Goal: Book appointment/travel/reservation

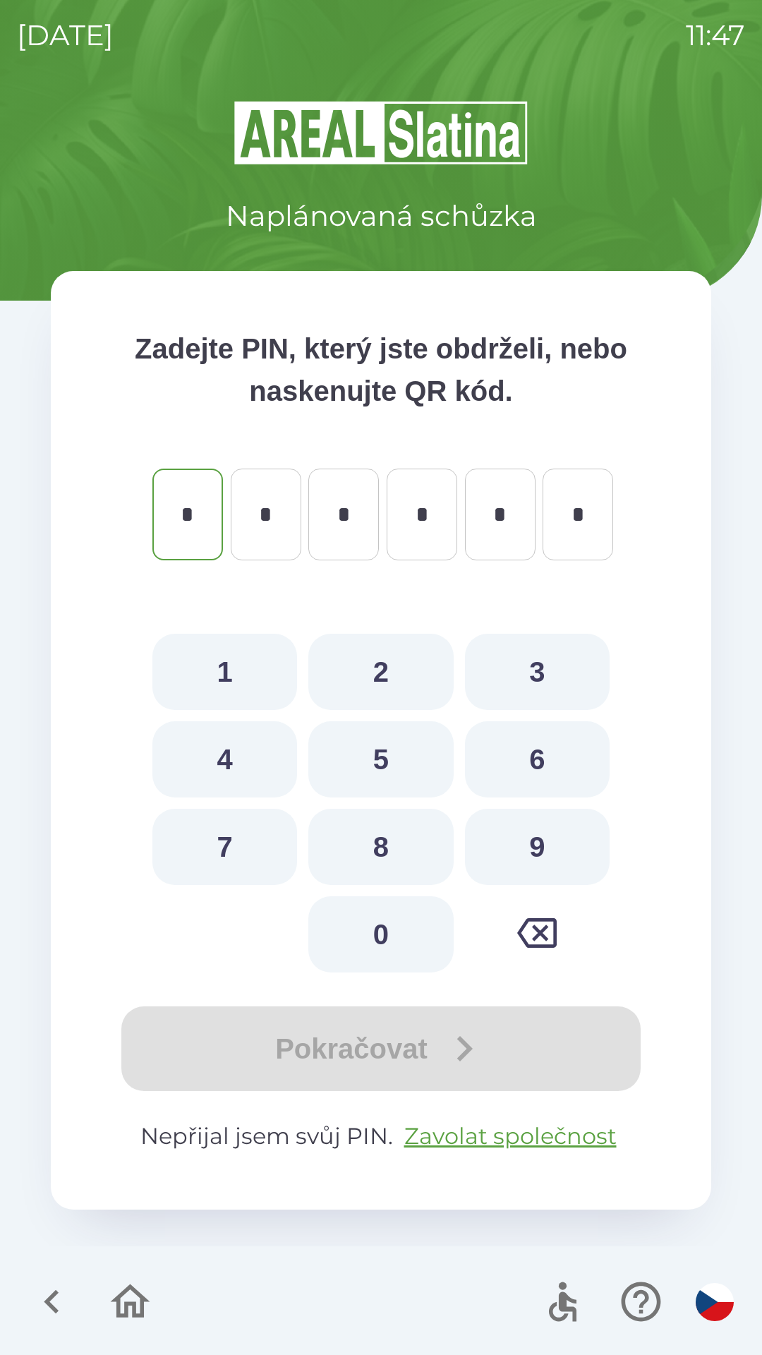
click at [54, 1296] on icon "button" at bounding box center [51, 1302] width 15 height 24
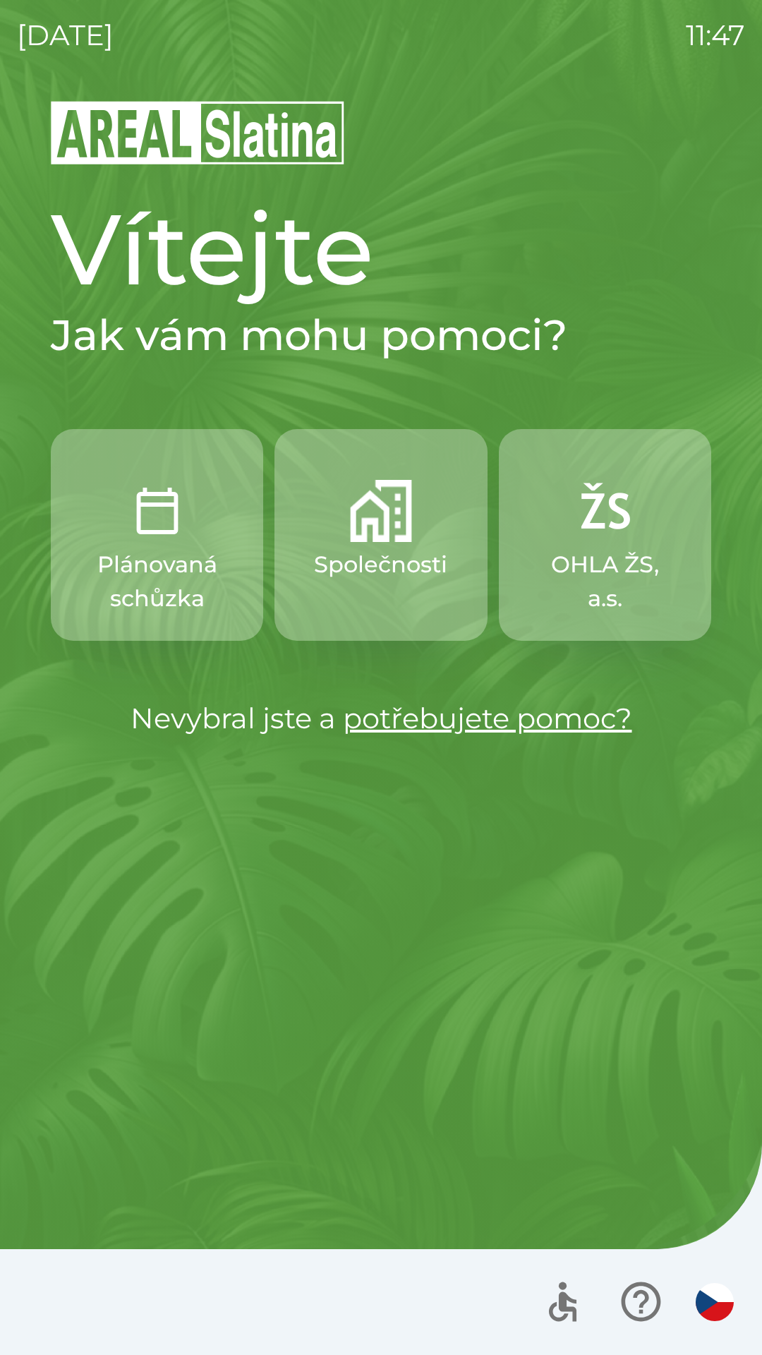
click at [619, 571] on p "OHLA ŽS, a.s." at bounding box center [605, 582] width 145 height 68
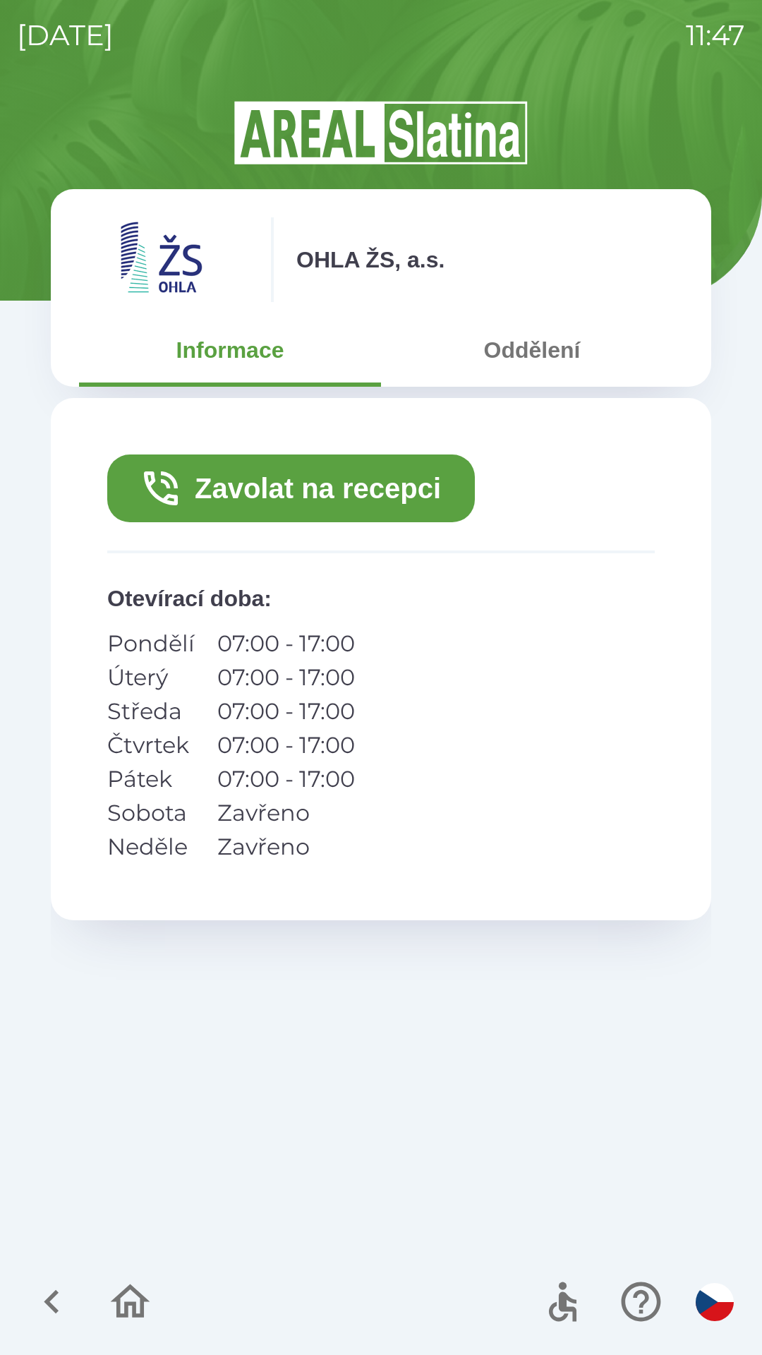
click at [532, 358] on button "Oddělení" at bounding box center [532, 350] width 302 height 51
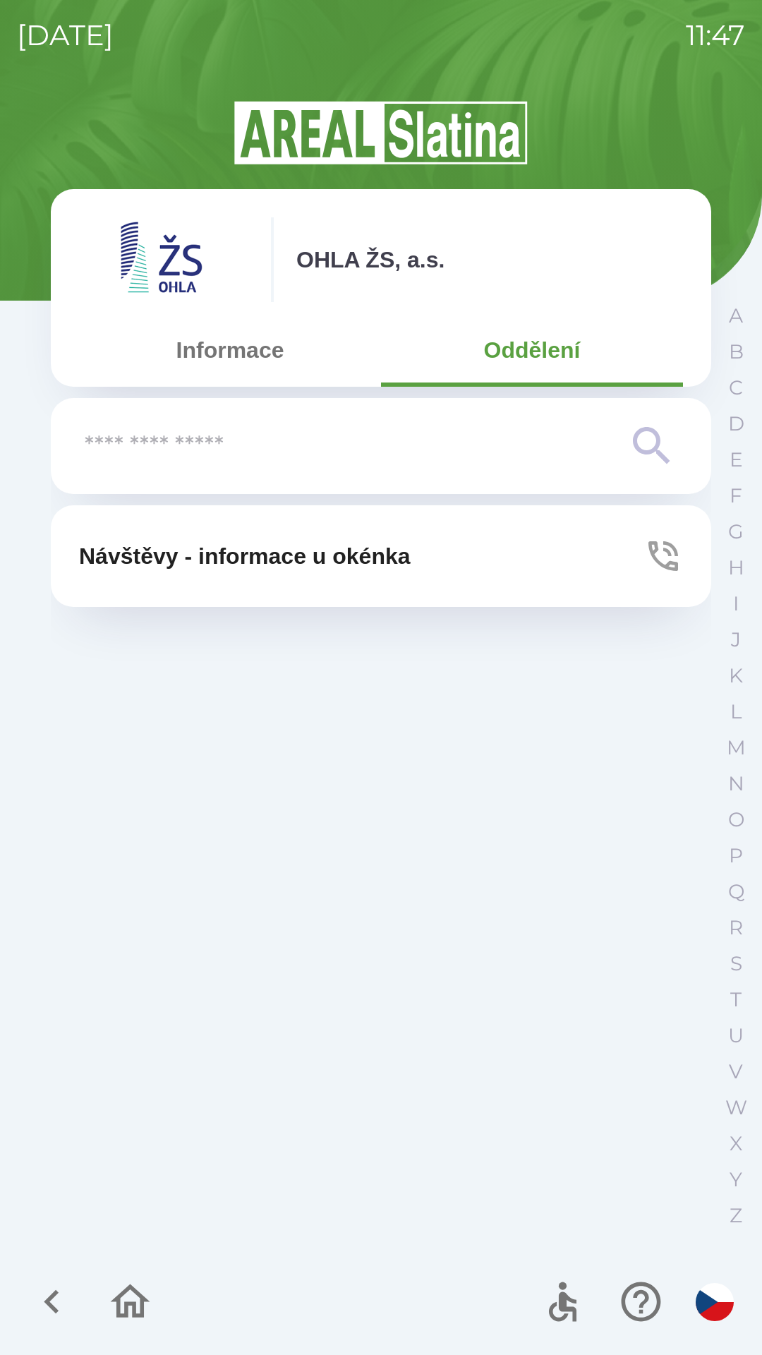
click at [505, 449] on input "text" at bounding box center [353, 446] width 536 height 39
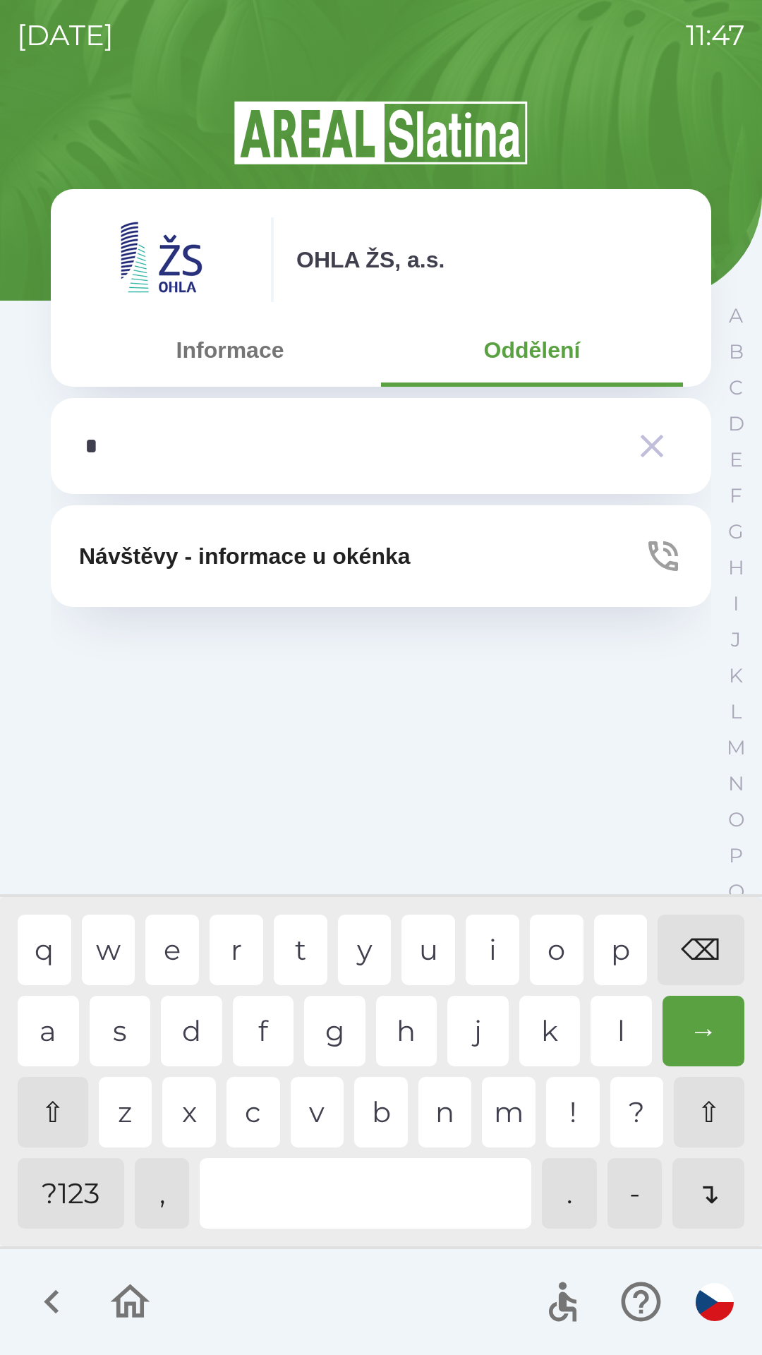
click at [613, 947] on div "p" at bounding box center [621, 950] width 54 height 71
click at [618, 1037] on div "l" at bounding box center [621, 1031] width 61 height 71
type input "*****"
click at [303, 947] on div "t" at bounding box center [301, 950] width 54 height 71
click at [641, 443] on icon "button" at bounding box center [652, 446] width 40 height 40
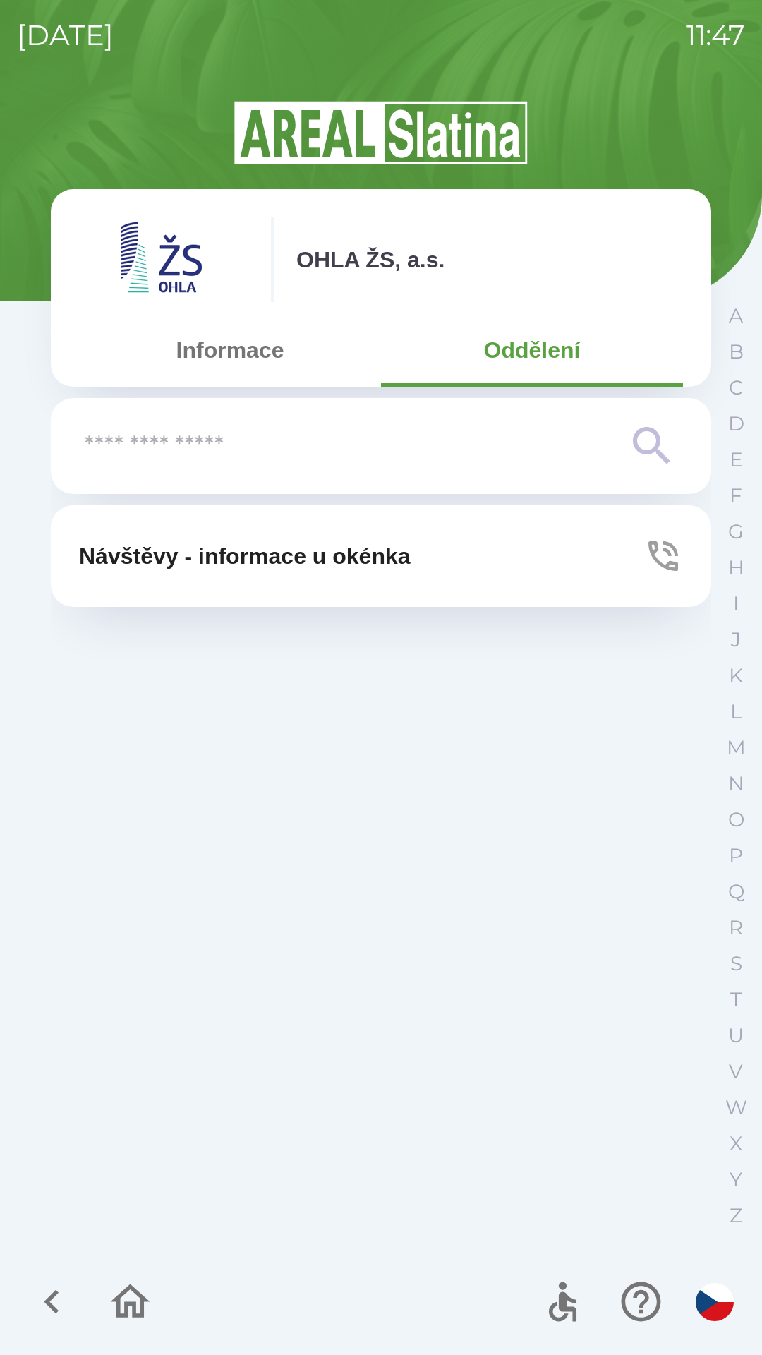
click at [659, 449] on icon at bounding box center [652, 446] width 51 height 51
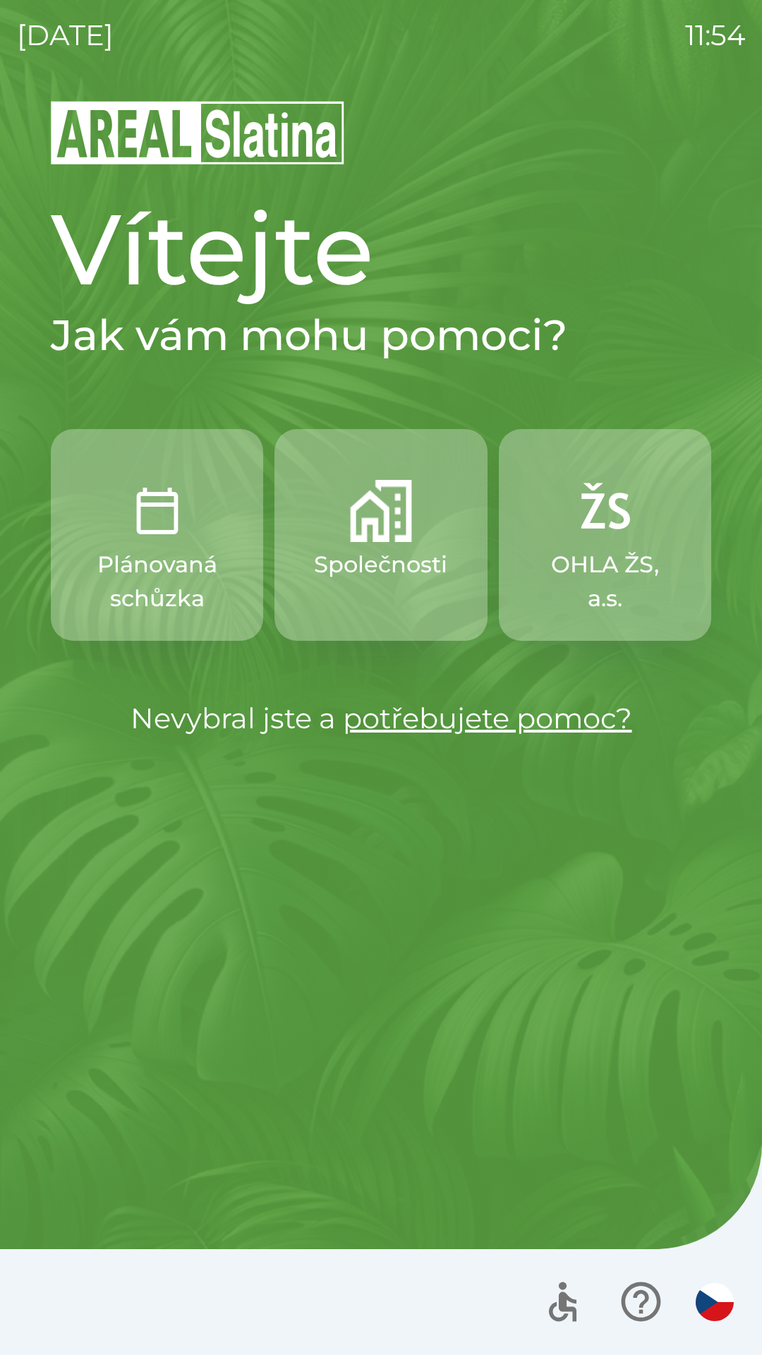
click at [409, 541] on img "button" at bounding box center [381, 511] width 62 height 62
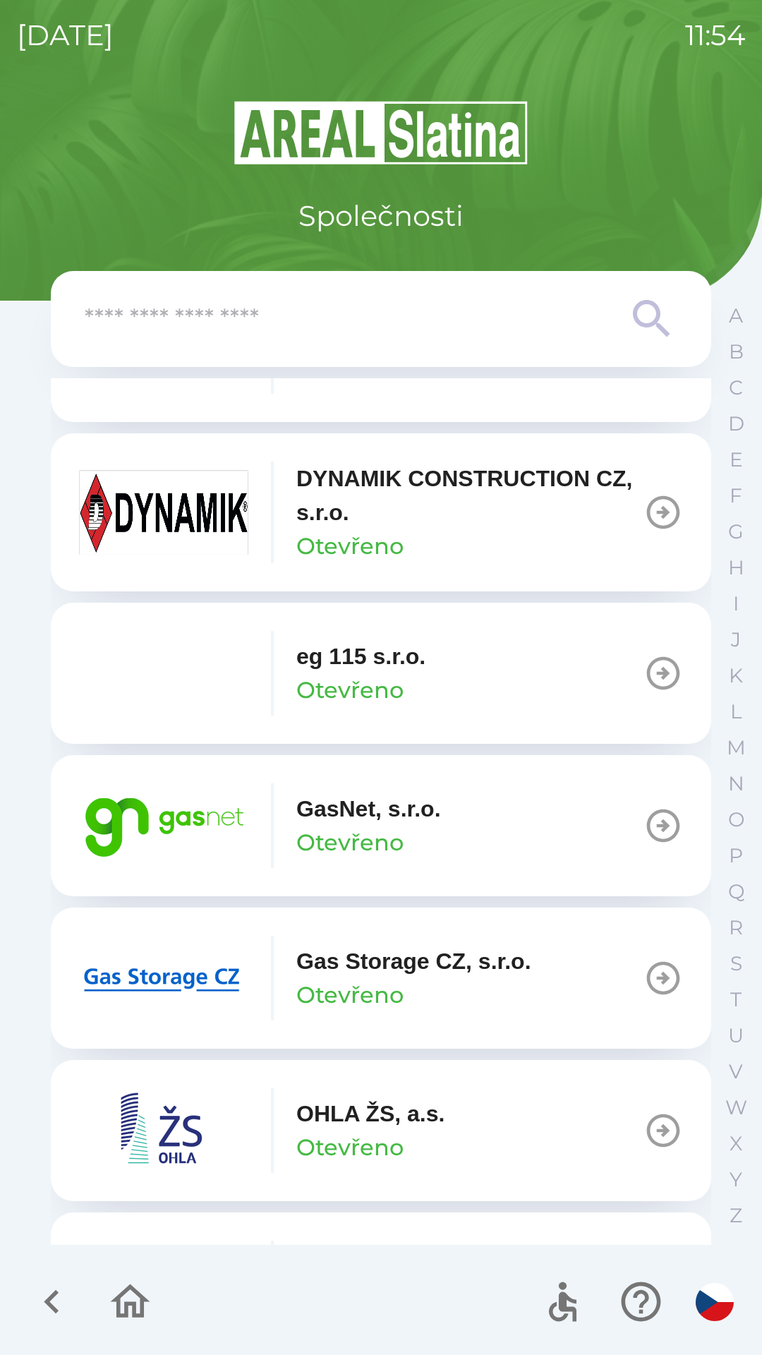
scroll to position [727, 0]
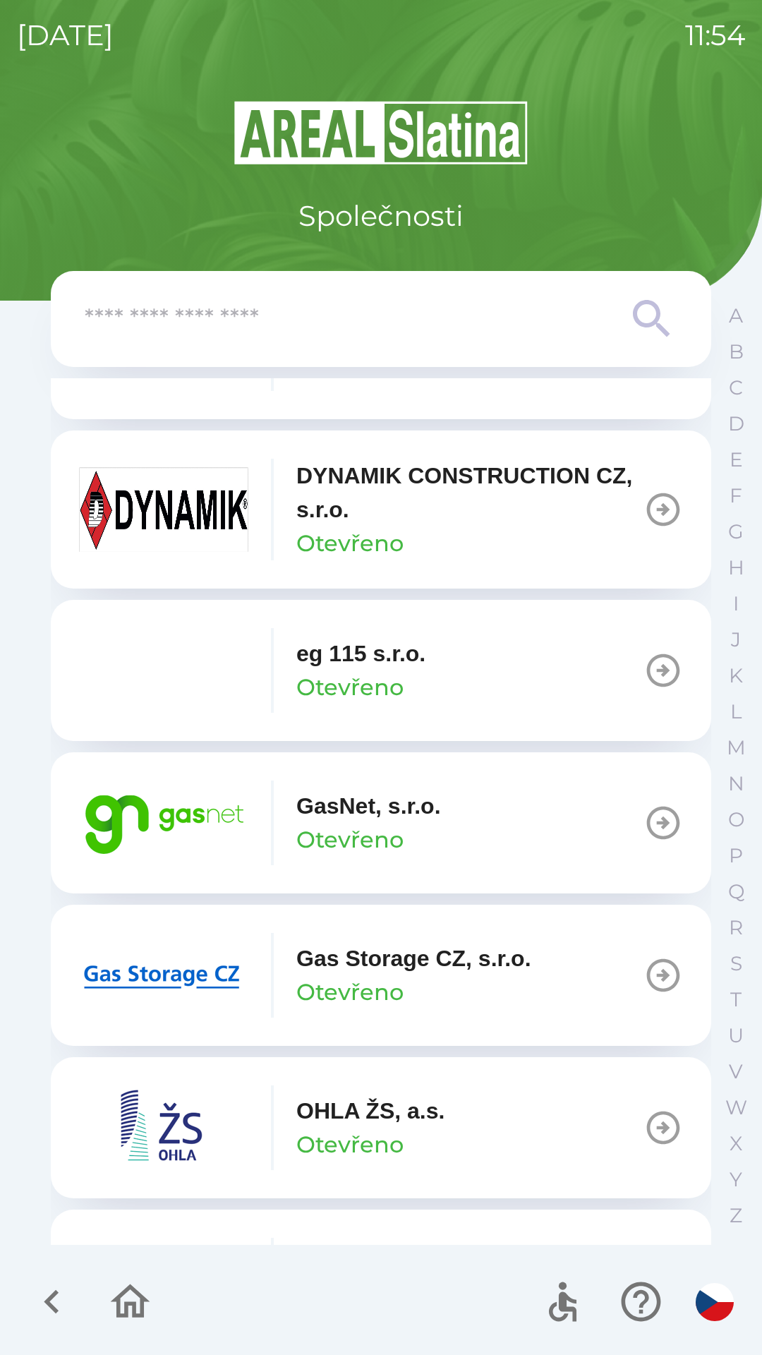
click at [401, 819] on p "GasNet, s.r.o." at bounding box center [368, 806] width 145 height 34
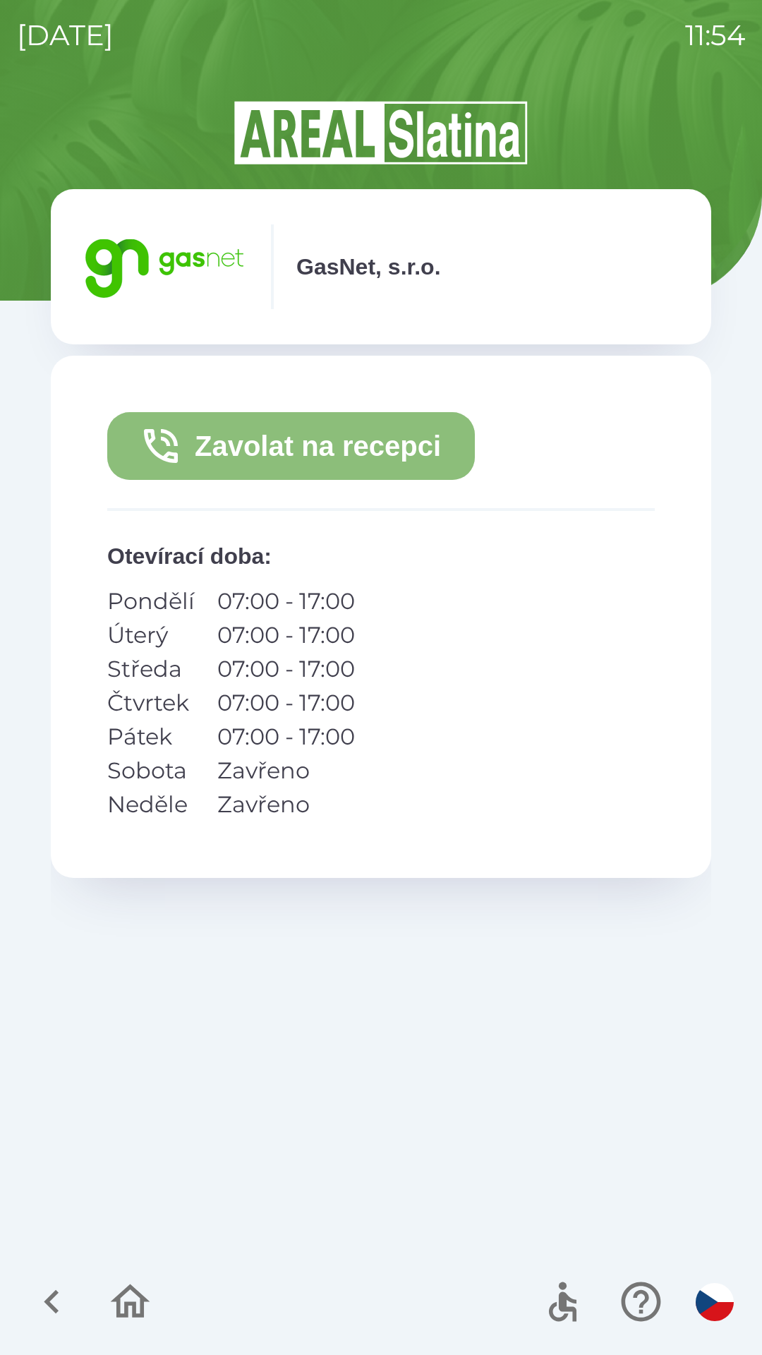
click at [370, 445] on button "Zavolat na recepci" at bounding box center [291, 446] width 368 height 68
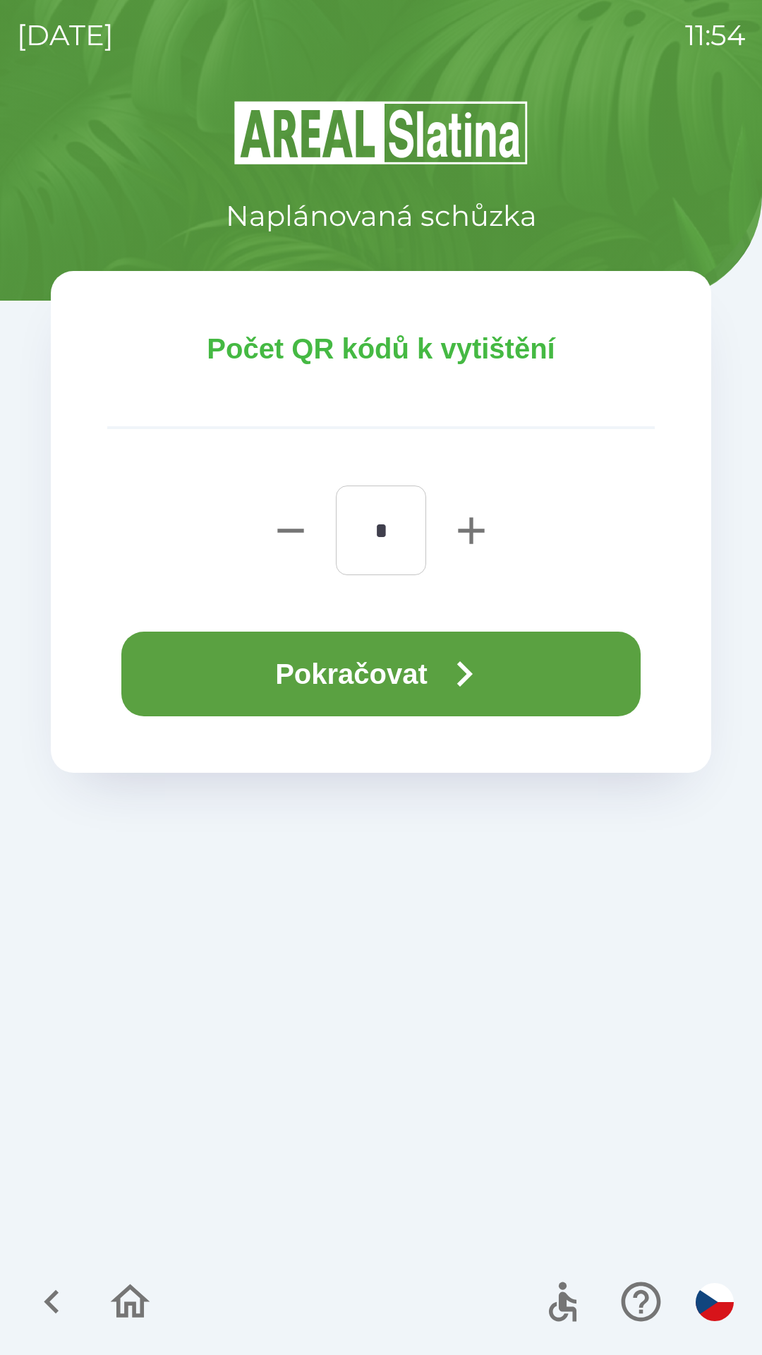
click at [414, 660] on button "Pokračovat" at bounding box center [381, 674] width 520 height 85
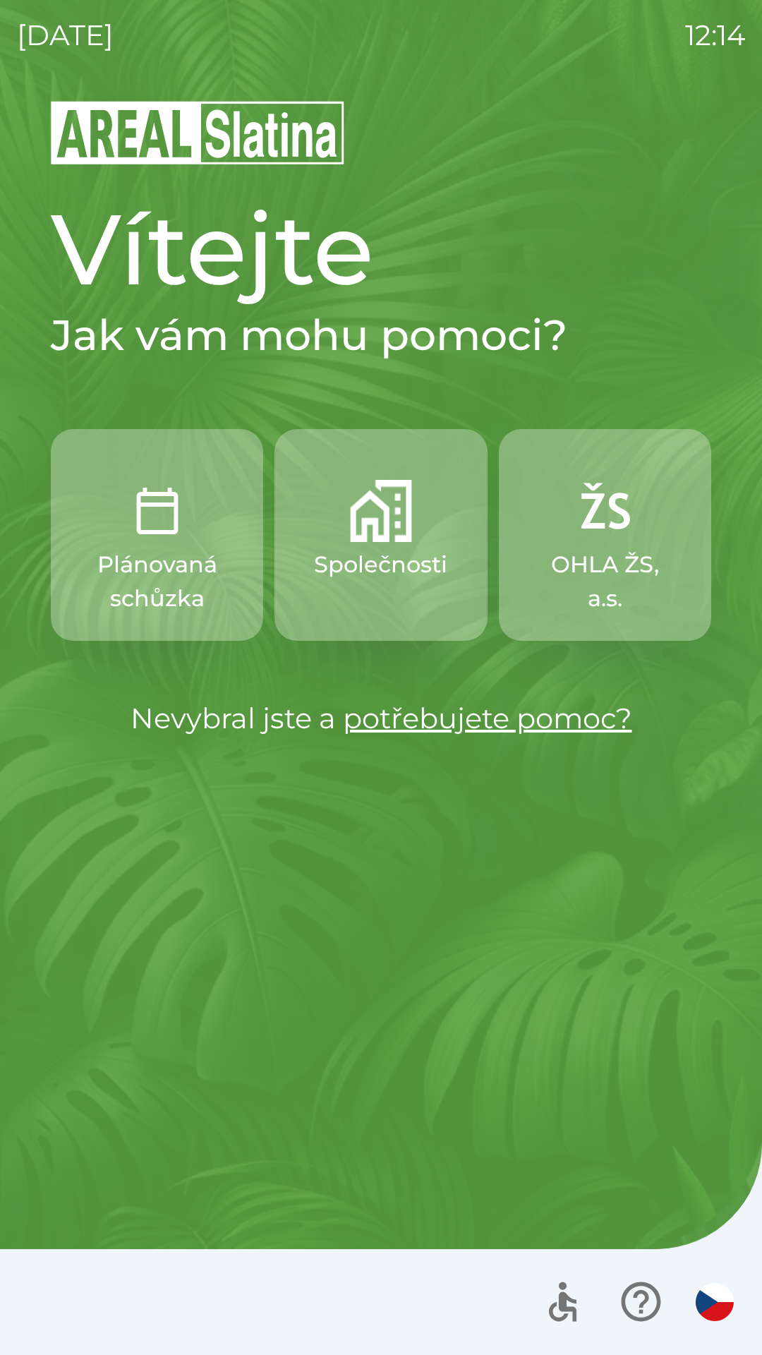
click at [138, 610] on p "Plánovaná schůzka" at bounding box center [157, 582] width 145 height 68
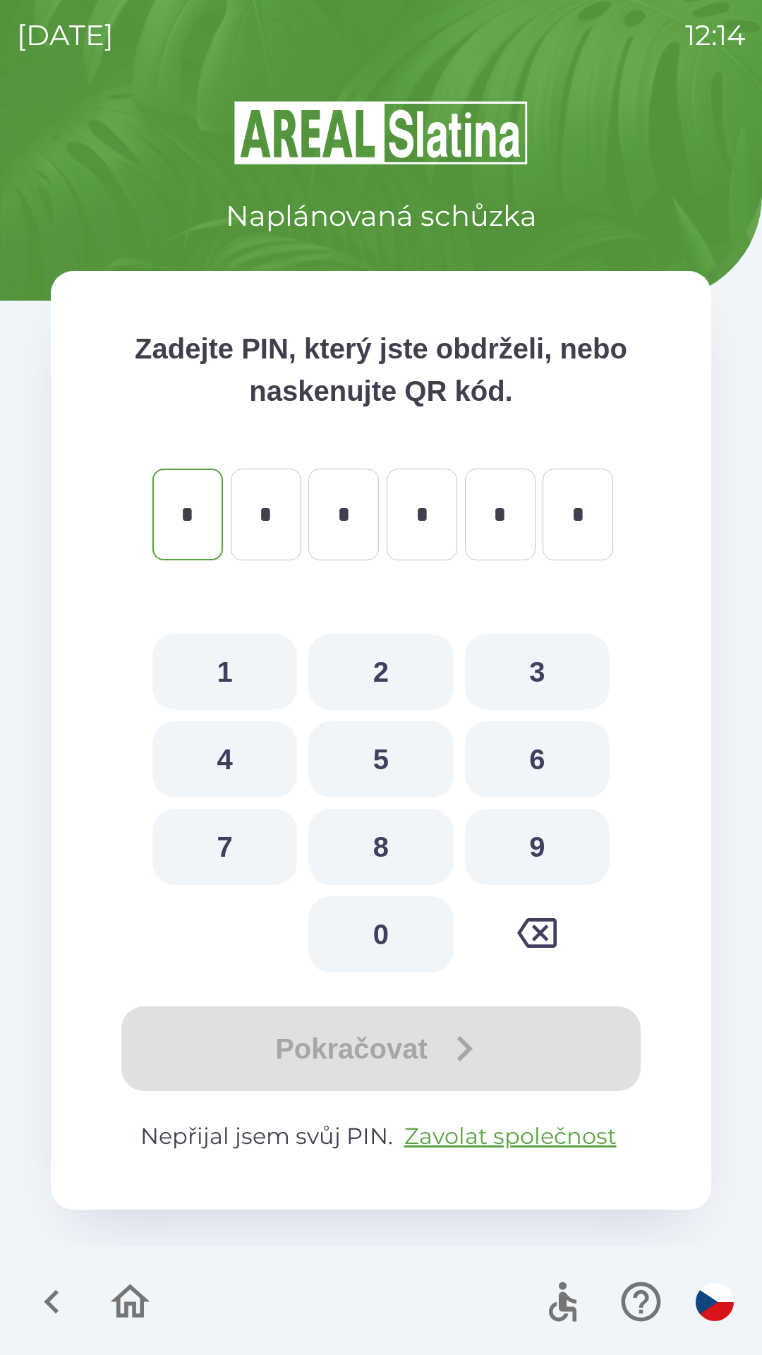
click at [54, 1310] on icon "button" at bounding box center [51, 1302] width 15 height 24
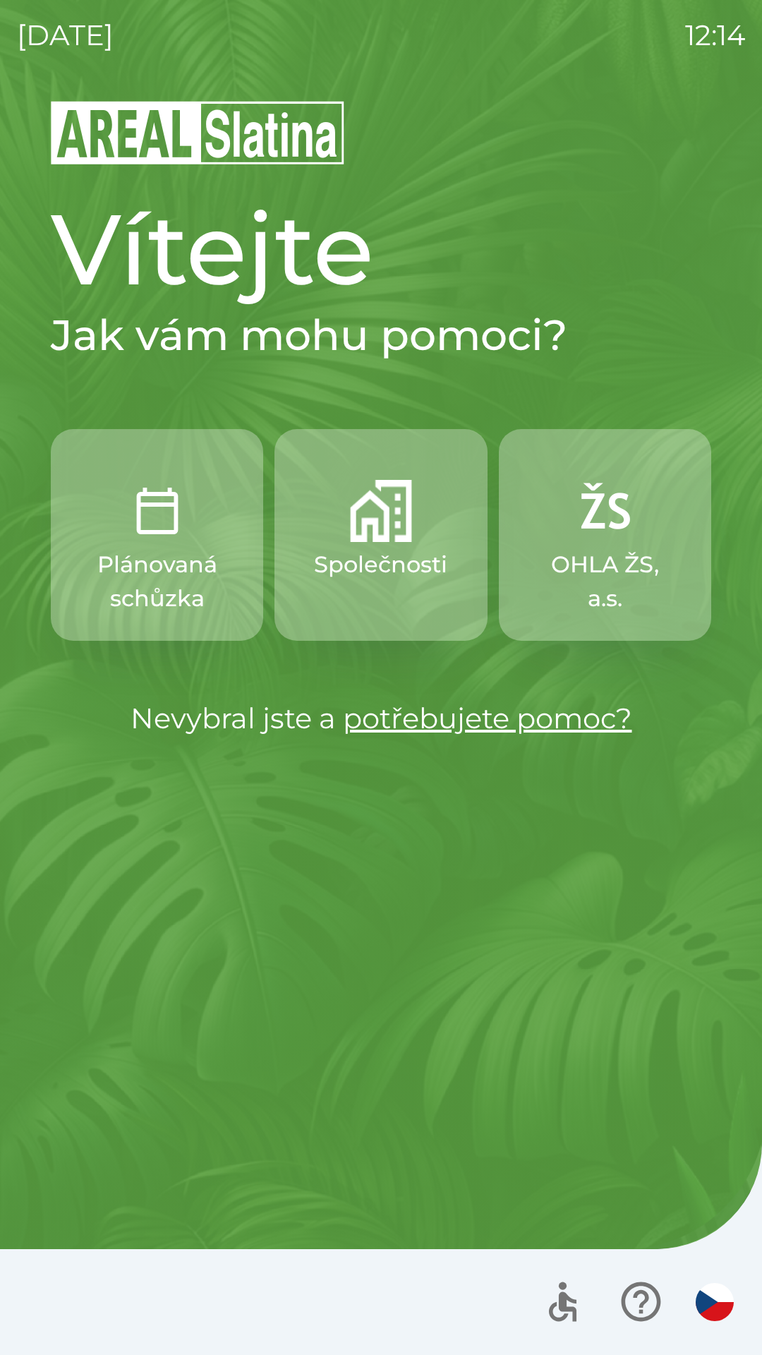
click at [382, 585] on button "Společnosti" at bounding box center [381, 535] width 212 height 212
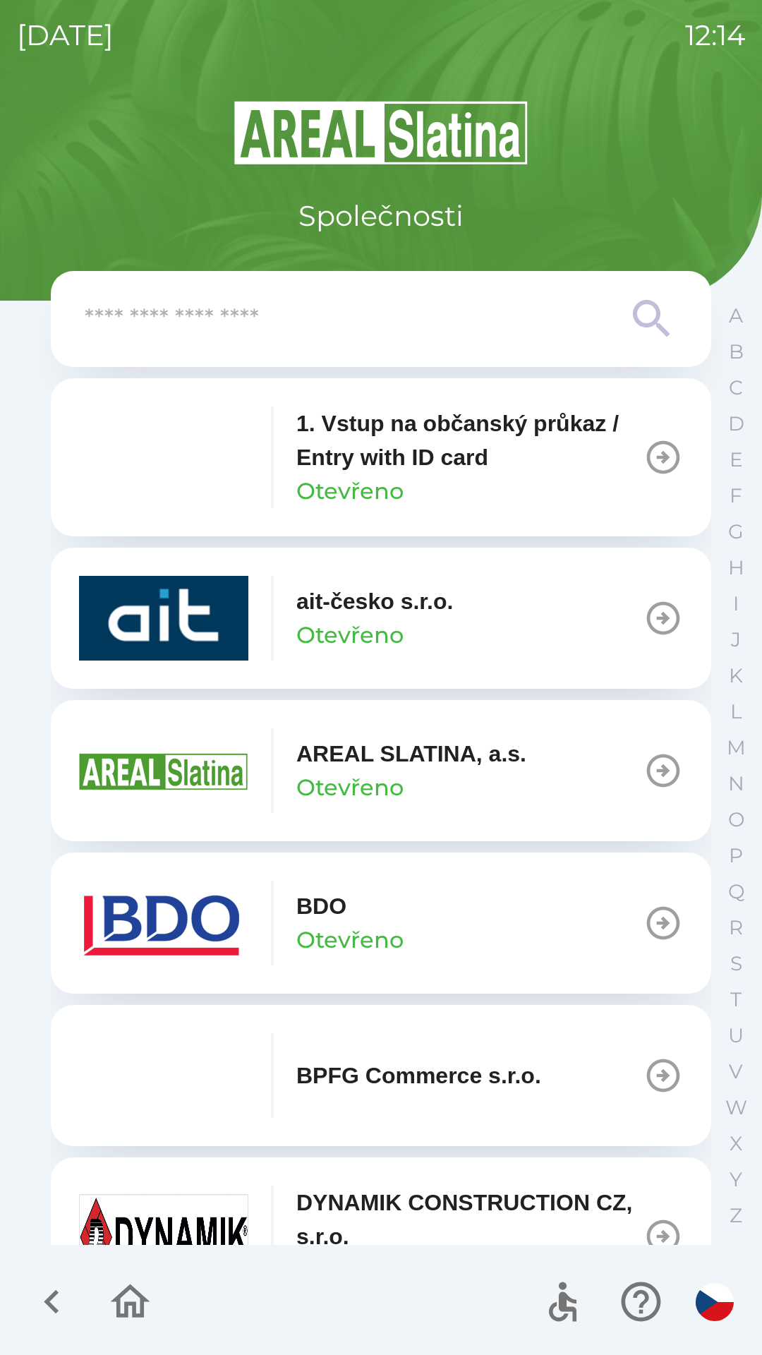
click at [369, 923] on p "Otevřeno" at bounding box center [349, 940] width 107 height 34
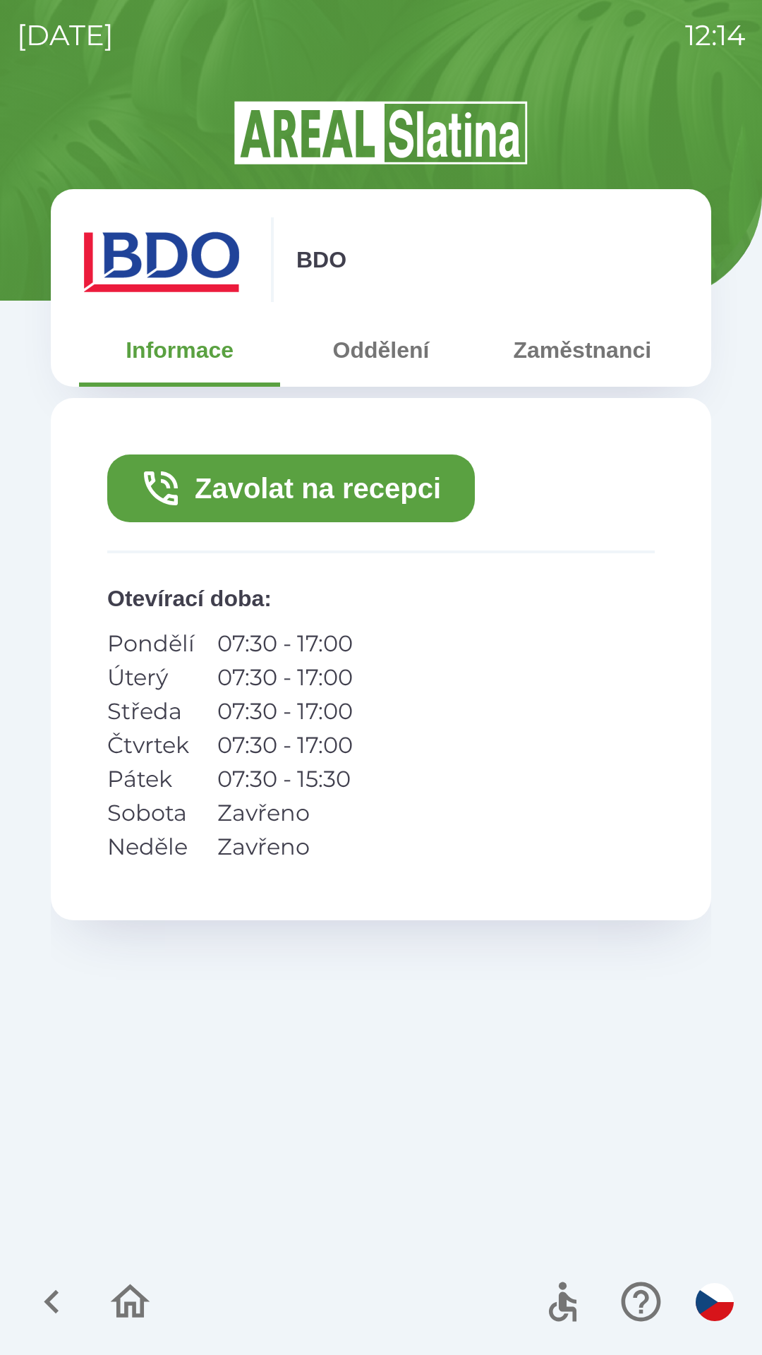
click at [355, 499] on button "Zavolat na recepci" at bounding box center [291, 489] width 368 height 68
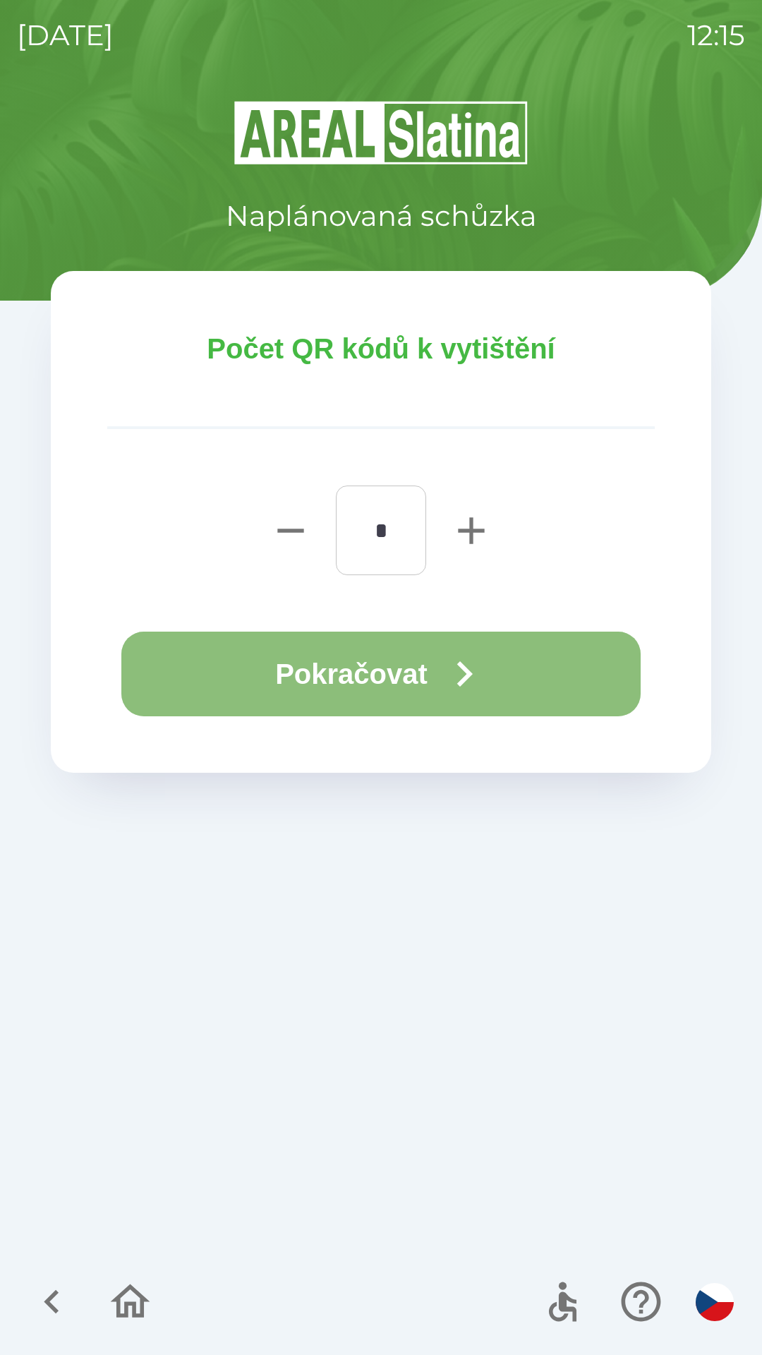
click at [385, 685] on button "Pokračovat" at bounding box center [381, 674] width 520 height 85
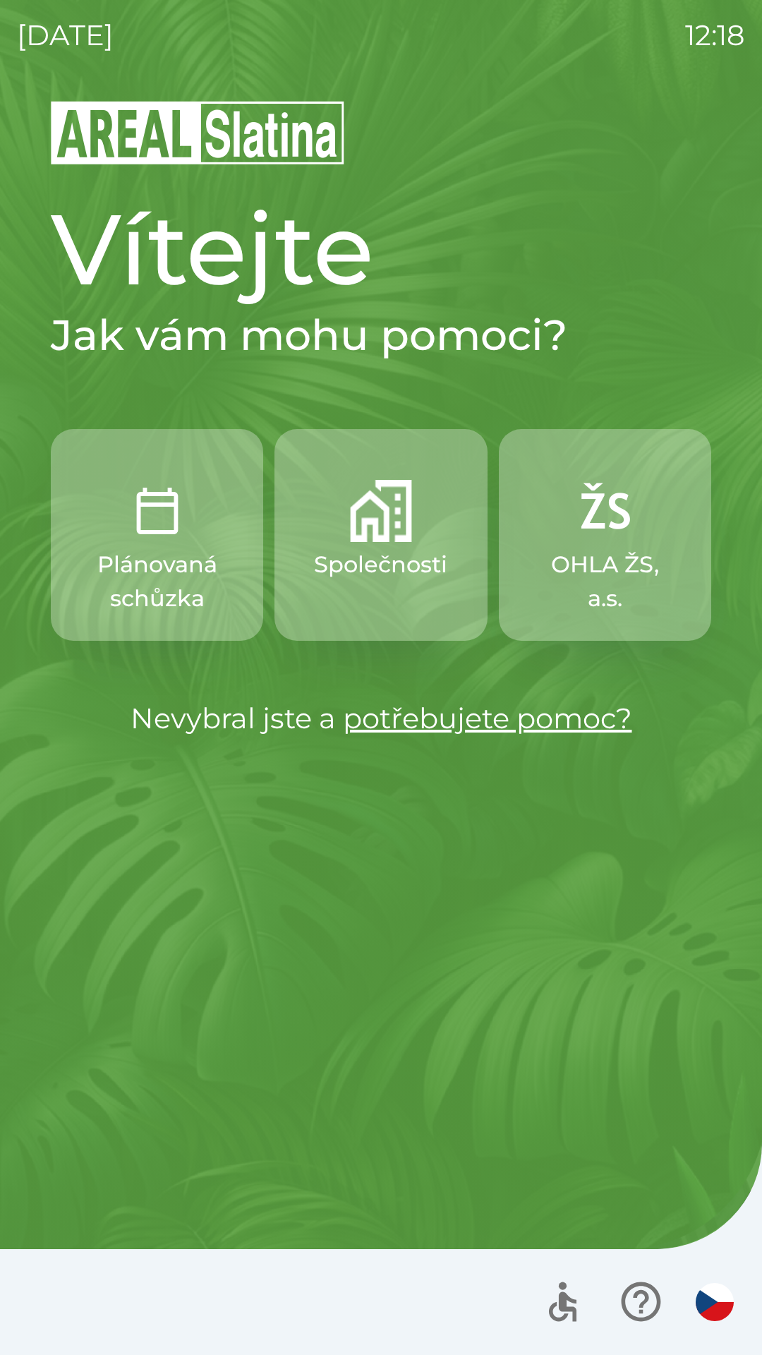
click at [412, 491] on img "button" at bounding box center [381, 511] width 62 height 62
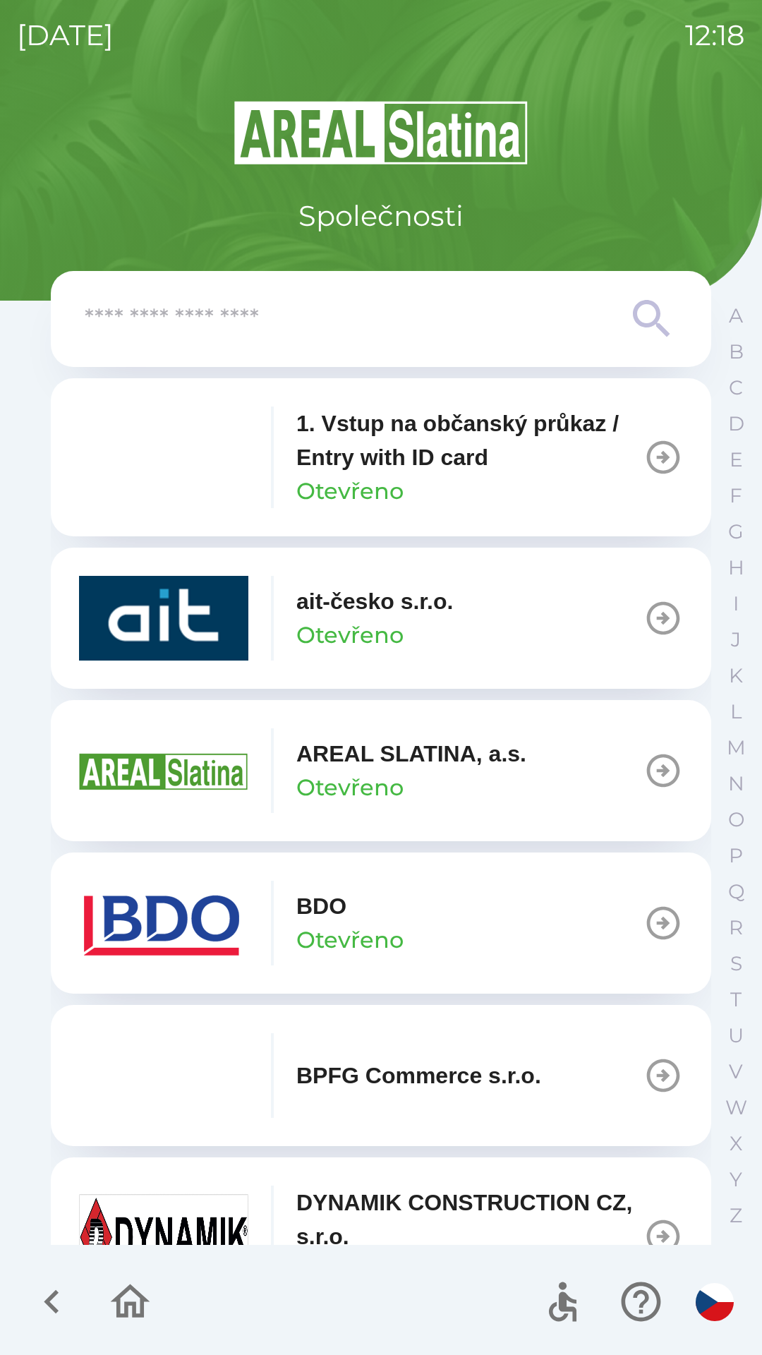
click at [395, 927] on p "Otevřeno" at bounding box center [349, 940] width 107 height 34
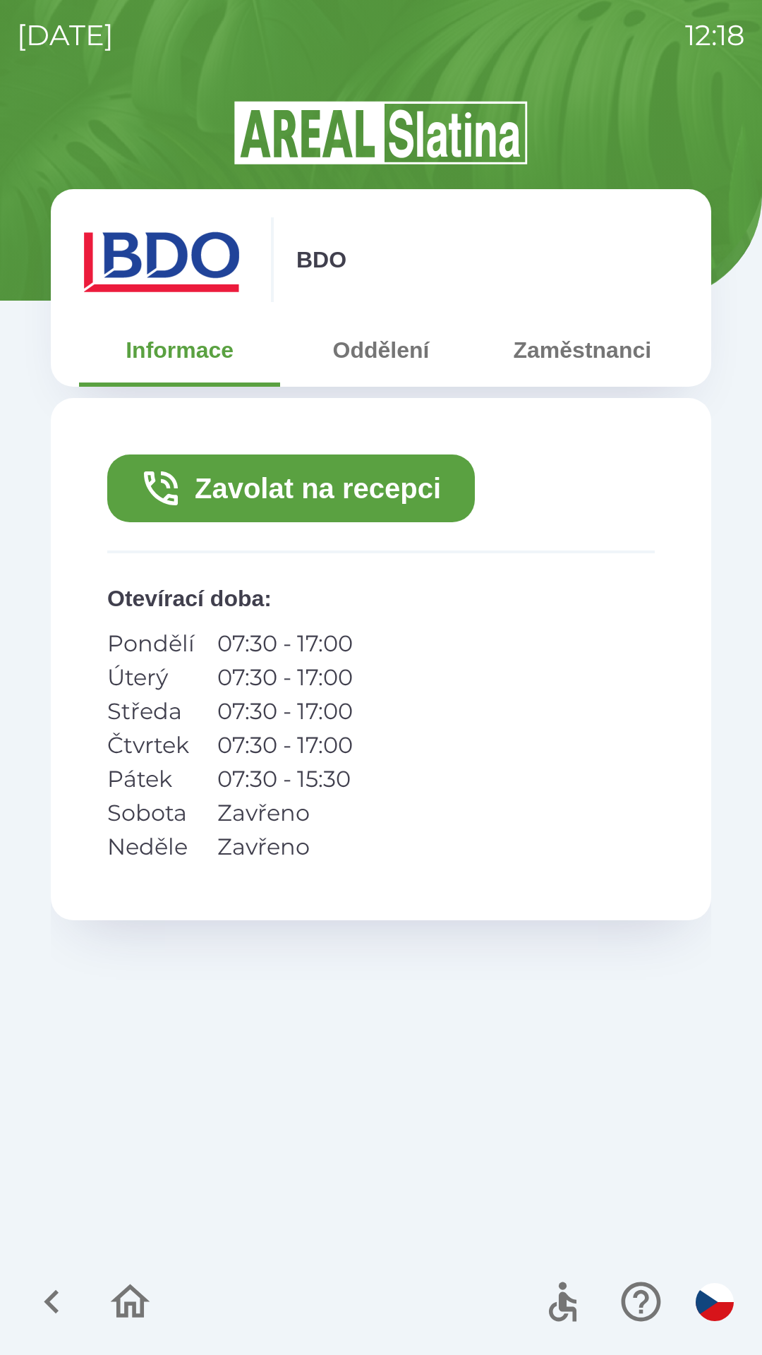
click at [319, 495] on button "Zavolat na recepci" at bounding box center [291, 489] width 368 height 68
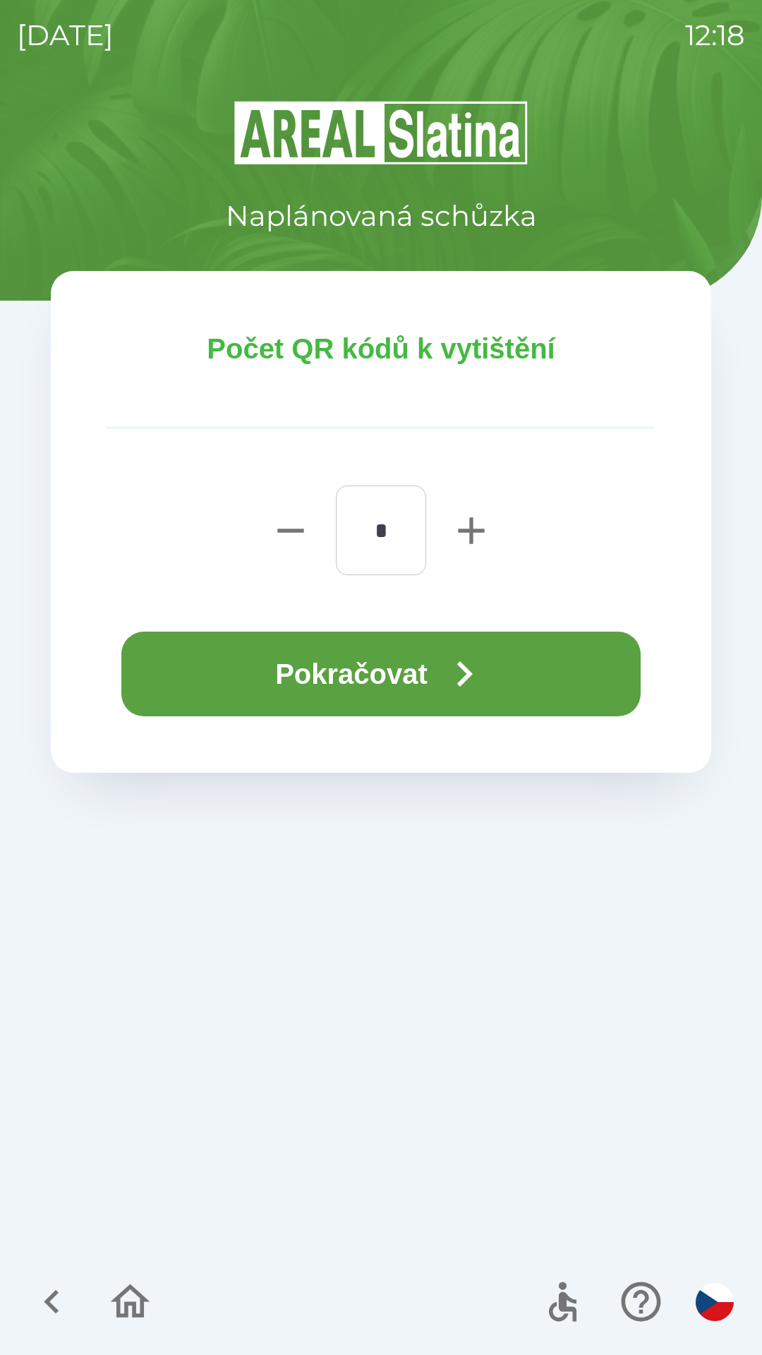
click at [273, 690] on button "Pokračovat" at bounding box center [381, 674] width 520 height 85
